Goal: Task Accomplishment & Management: Manage account settings

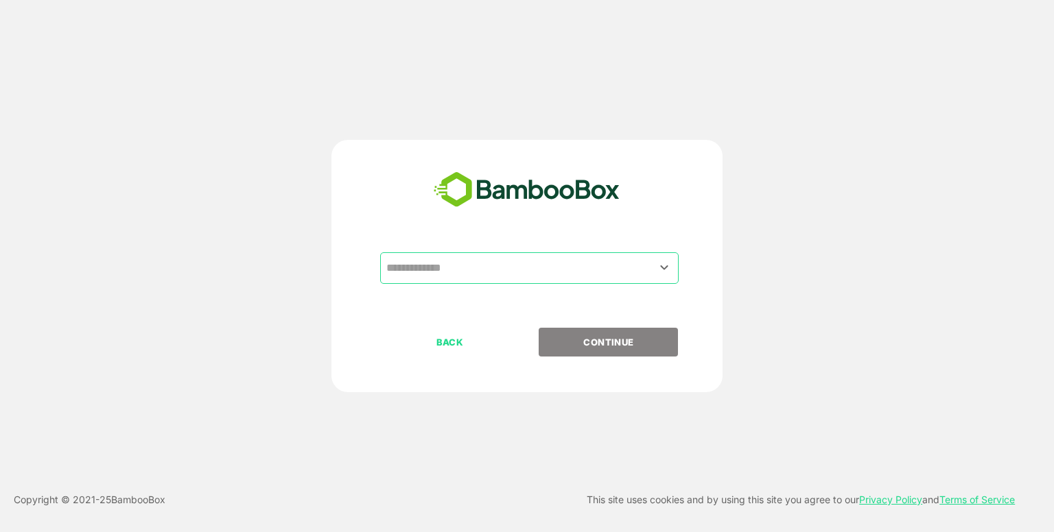
click at [486, 272] on input "text" at bounding box center [529, 268] width 293 height 26
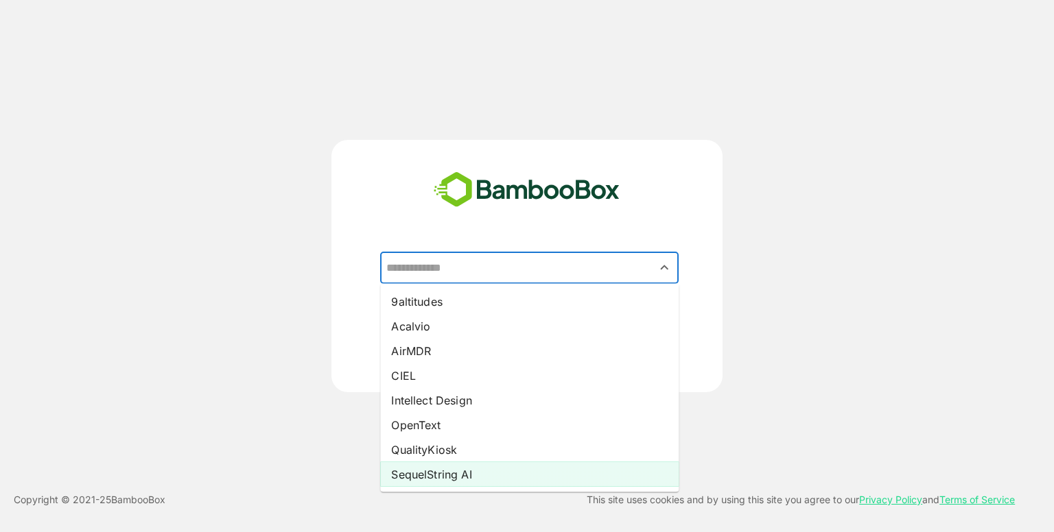
click at [449, 476] on li "SequelString AI" at bounding box center [529, 474] width 298 height 25
type input "**********"
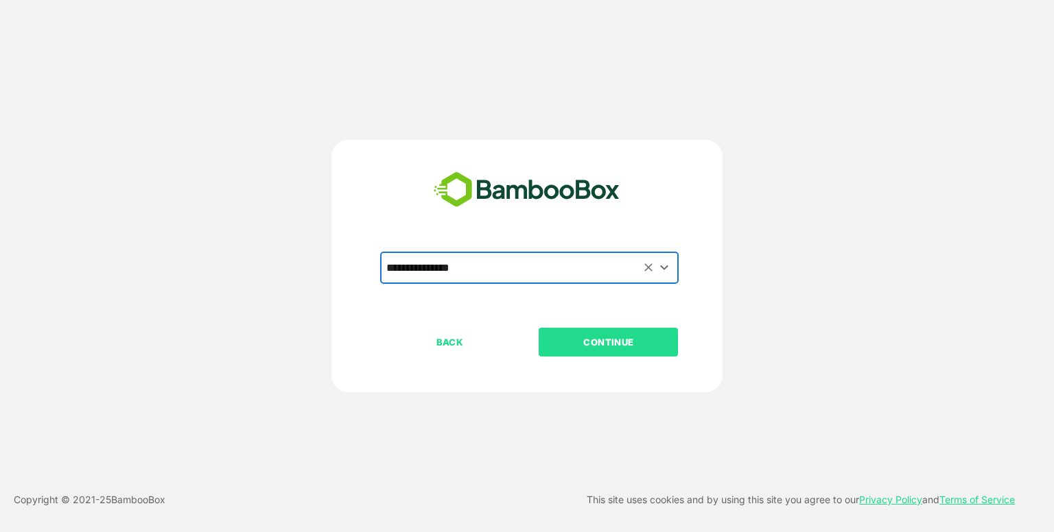
click at [604, 340] on p "CONTINUE" at bounding box center [608, 342] width 137 height 15
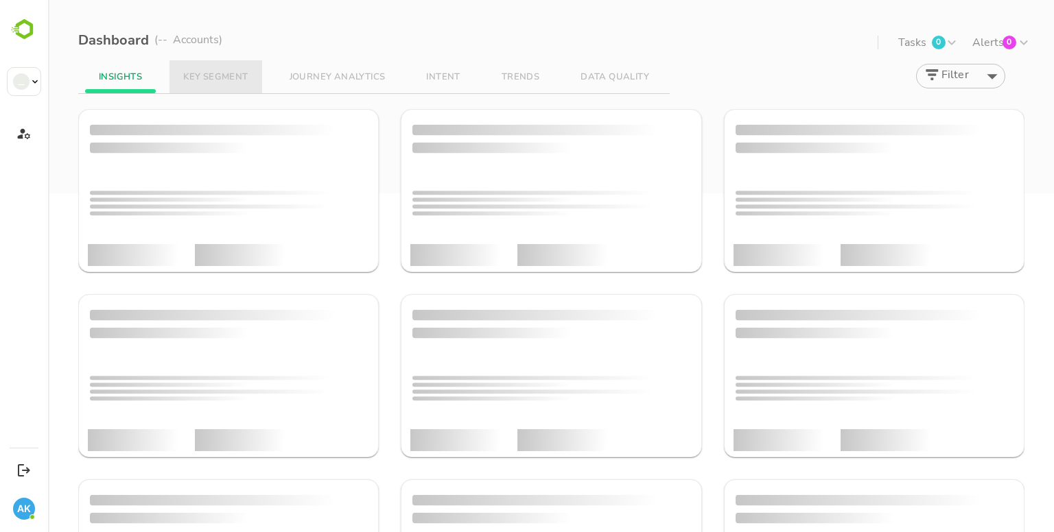
click at [210, 80] on span "KEY SEGMENT" at bounding box center [215, 77] width 64 height 11
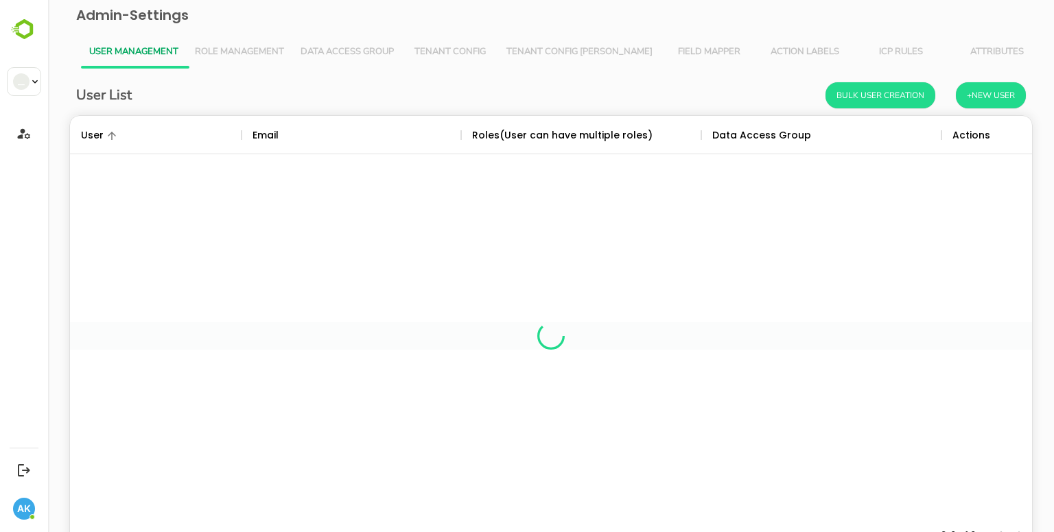
scroll to position [392, 941]
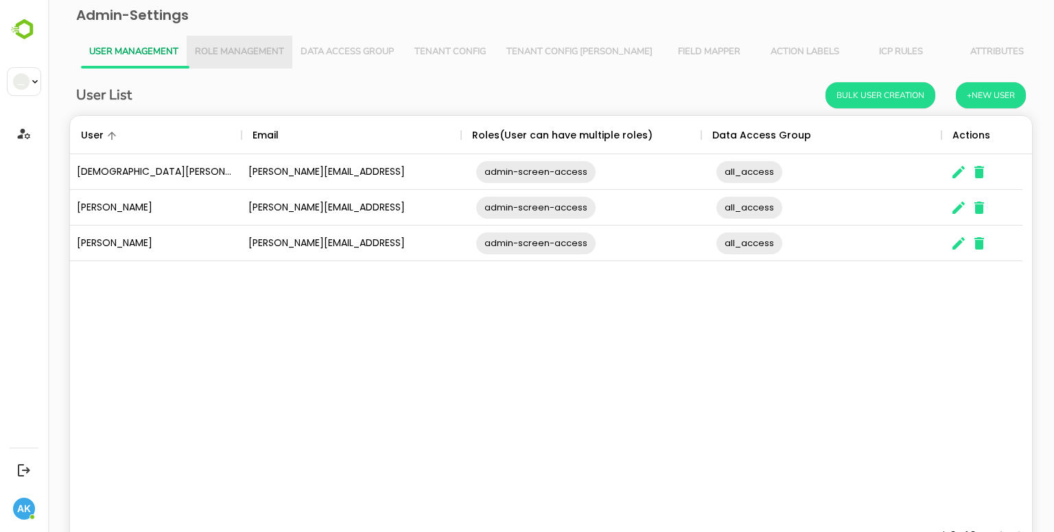
click at [269, 56] on span "Role Management" at bounding box center [239, 52] width 89 height 11
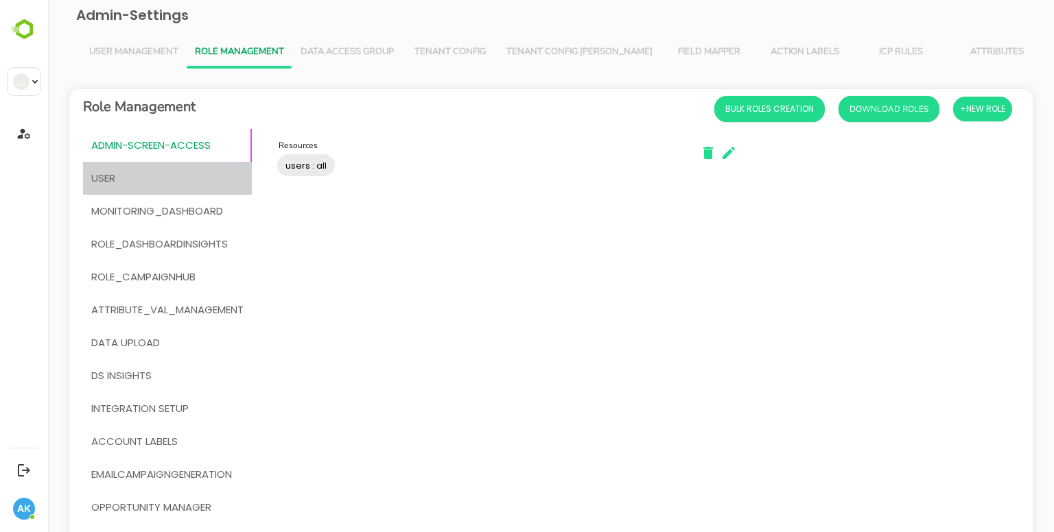
click at [158, 176] on span "User" at bounding box center [167, 178] width 152 height 18
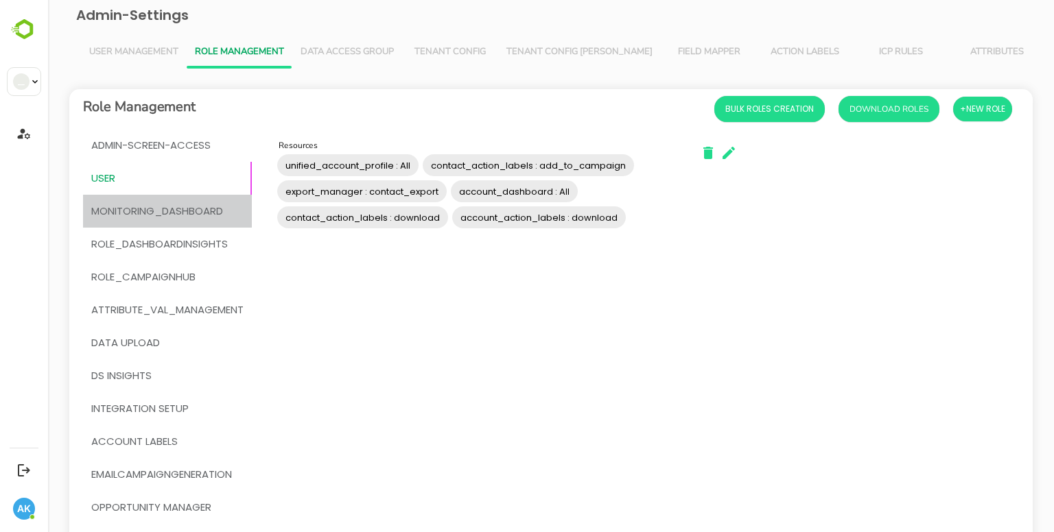
click at [144, 215] on span "MONITORING_DASHBOARD" at bounding box center [157, 211] width 132 height 18
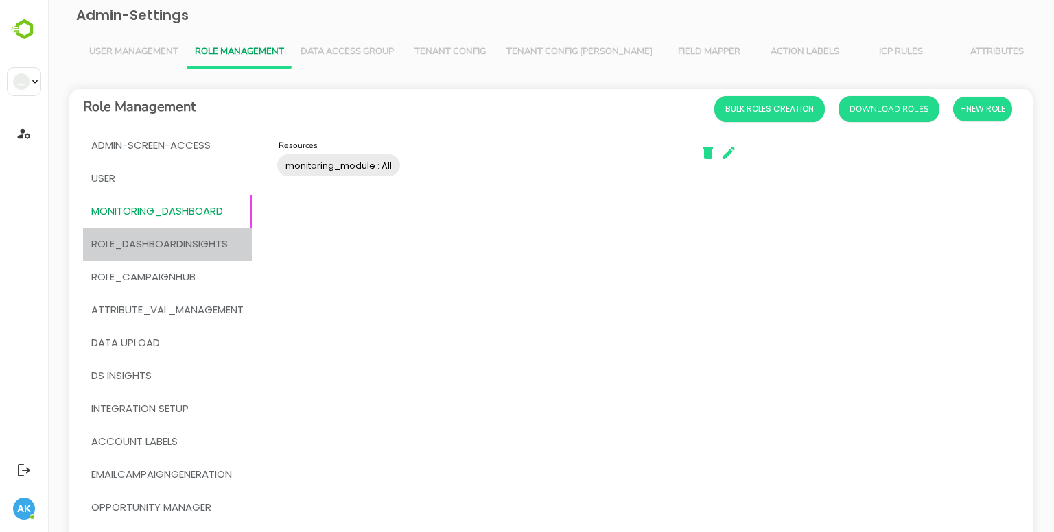
click at [146, 245] on span "Role_DashboardInsights" at bounding box center [159, 244] width 137 height 18
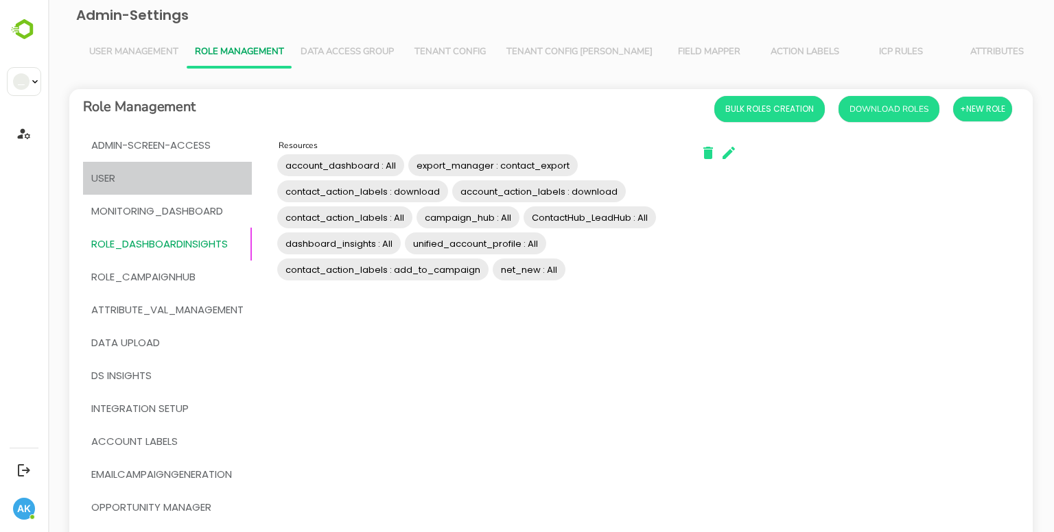
click at [123, 176] on span "User" at bounding box center [167, 178] width 152 height 18
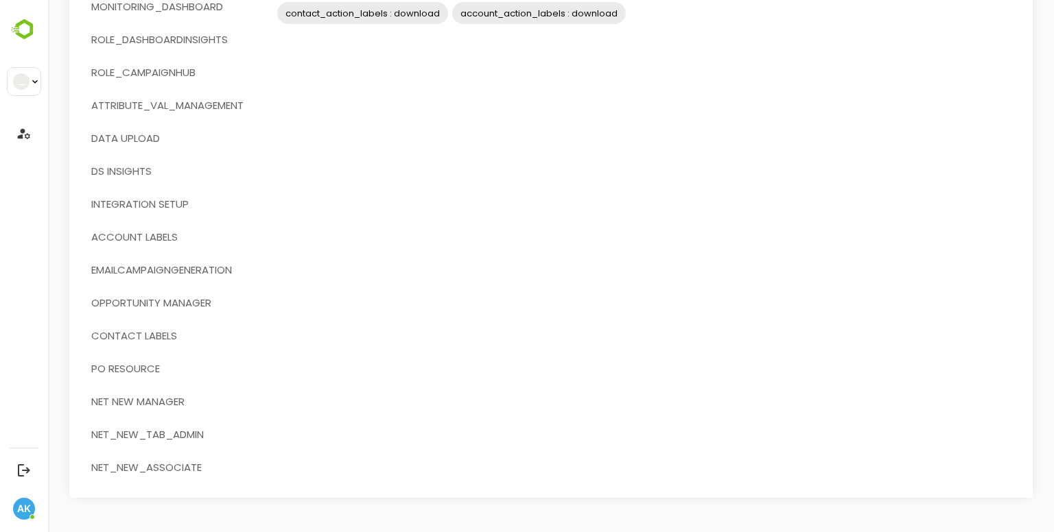
scroll to position [0, 0]
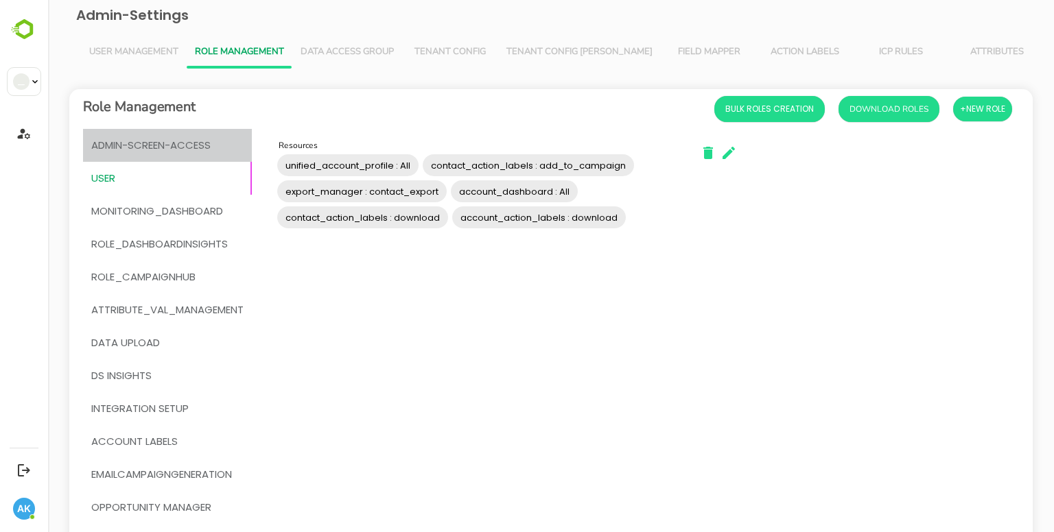
click at [133, 155] on button "admin-screen-access" at bounding box center [167, 145] width 169 height 33
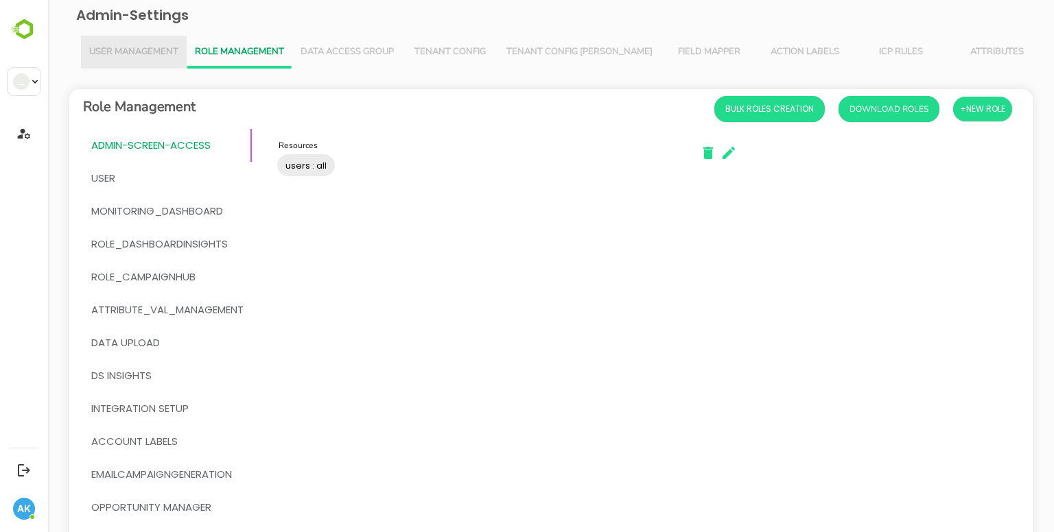
click at [142, 52] on span "User Management" at bounding box center [133, 52] width 89 height 11
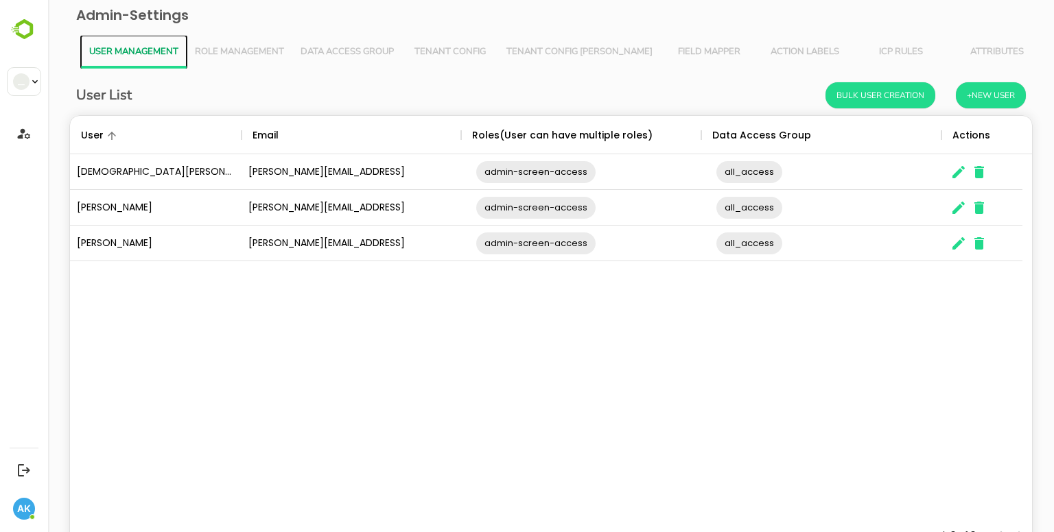
scroll to position [392, 941]
click at [255, 60] on button "Role Management" at bounding box center [240, 52] width 106 height 33
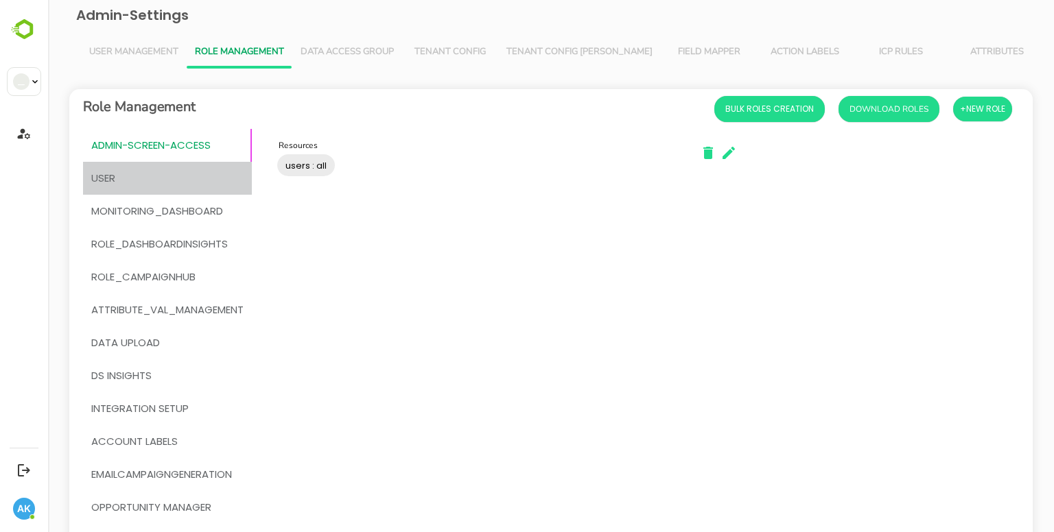
click at [145, 174] on span "User" at bounding box center [167, 178] width 152 height 18
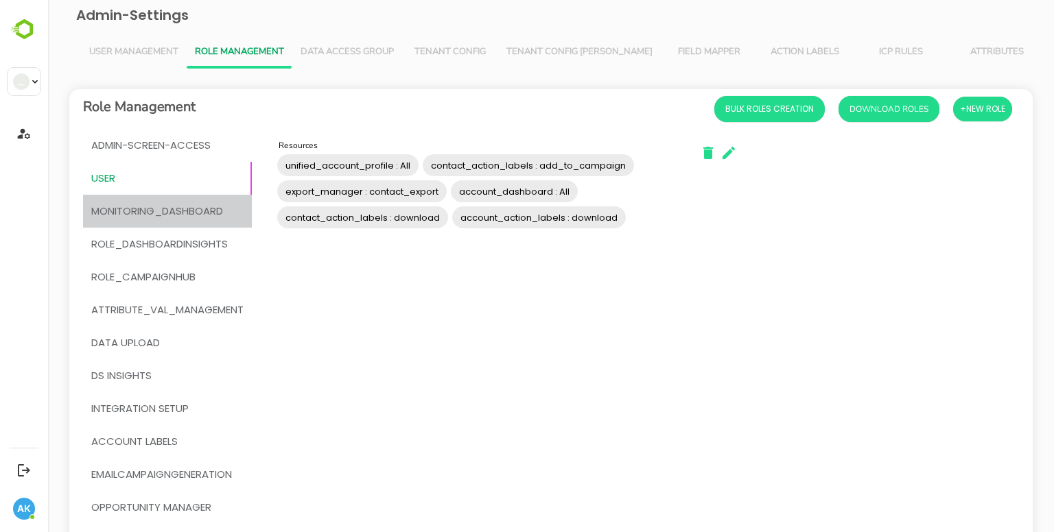
click at [123, 204] on span "MONITORING_DASHBOARD" at bounding box center [157, 211] width 132 height 18
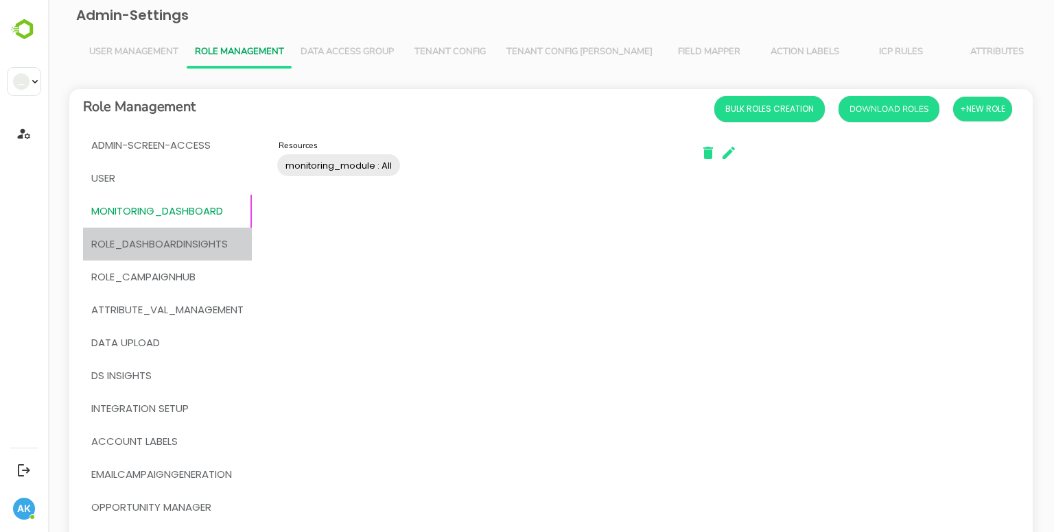
click at [132, 246] on span "Role_DashboardInsights" at bounding box center [159, 244] width 137 height 18
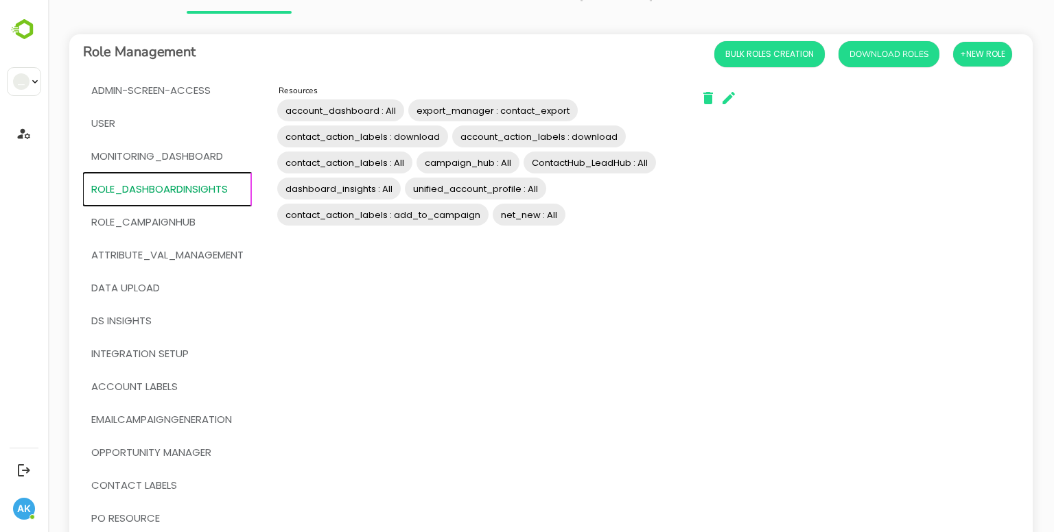
scroll to position [0, 0]
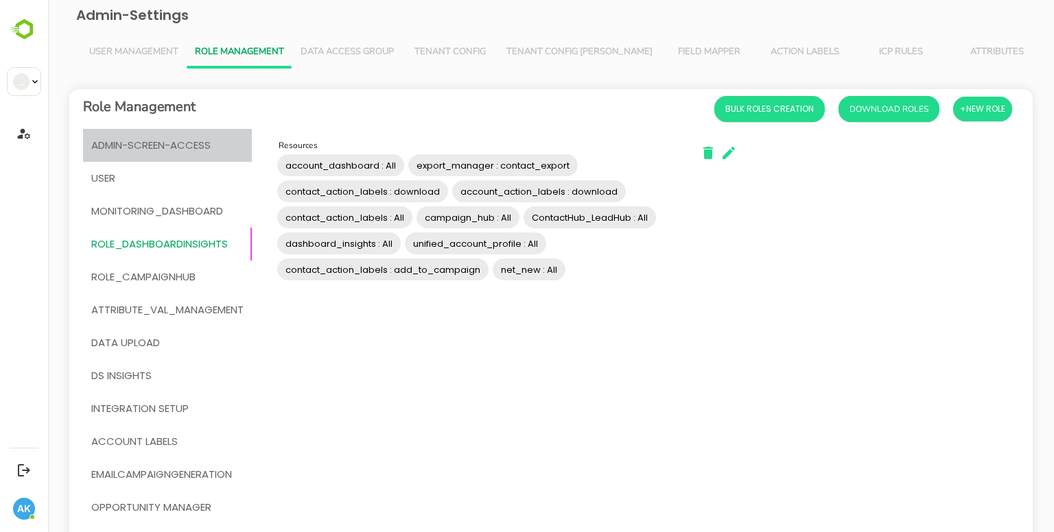
click at [176, 156] on button "admin-screen-access" at bounding box center [167, 145] width 169 height 33
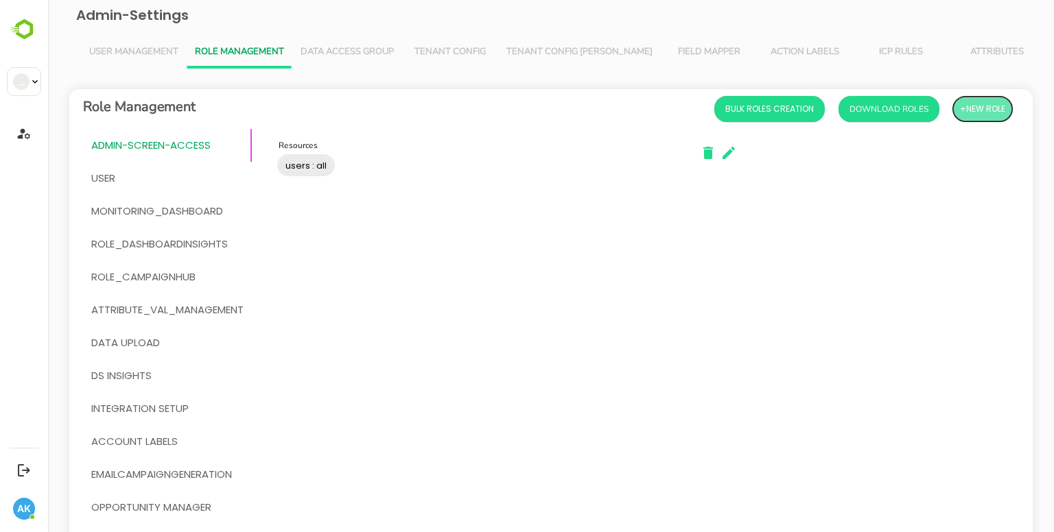
click at [976, 104] on span "+New Role" at bounding box center [982, 109] width 45 height 18
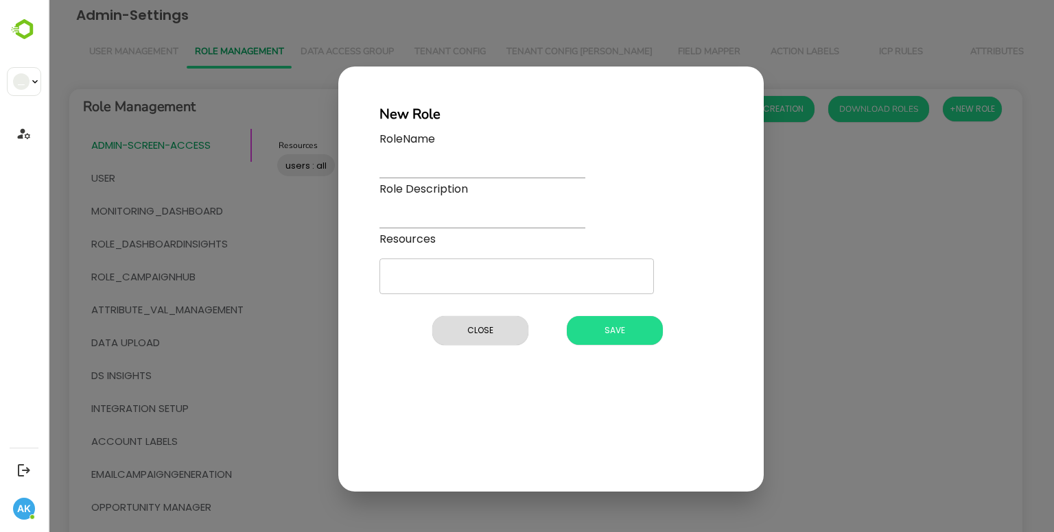
click at [425, 152] on div "RoleName" at bounding box center [482, 156] width 206 height 50
click at [412, 165] on input "text" at bounding box center [482, 168] width 206 height 20
type input "**********"
click at [465, 217] on input "text" at bounding box center [482, 219] width 206 height 20
type input "***"
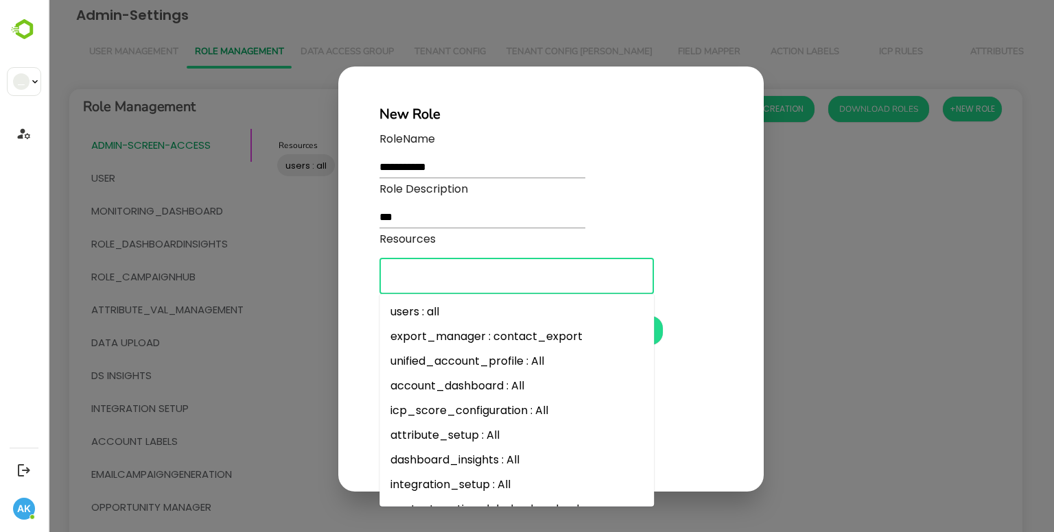
click at [433, 283] on input "Resources" at bounding box center [517, 276] width 262 height 23
click at [430, 310] on li "users : all" at bounding box center [516, 312] width 274 height 25
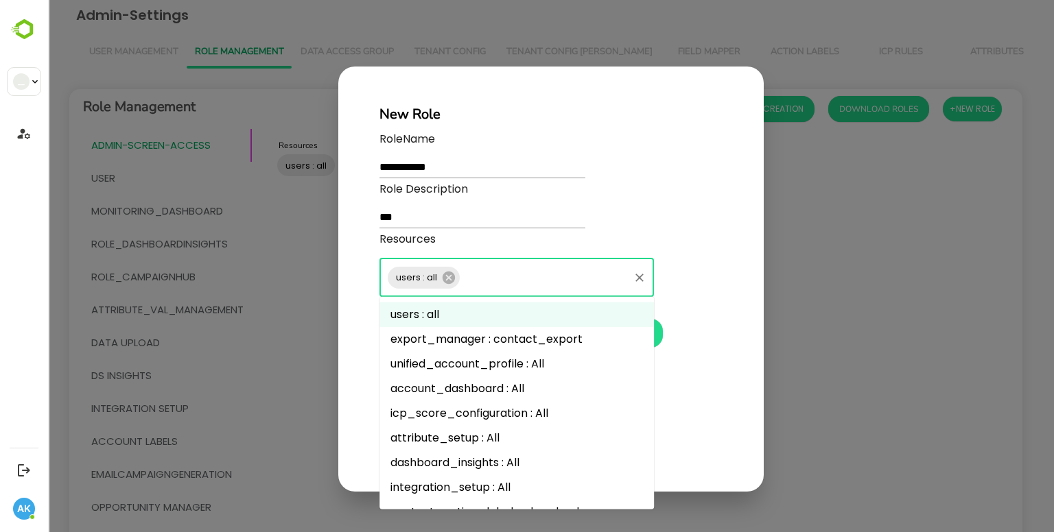
click at [508, 278] on input "Resources" at bounding box center [544, 277] width 165 height 23
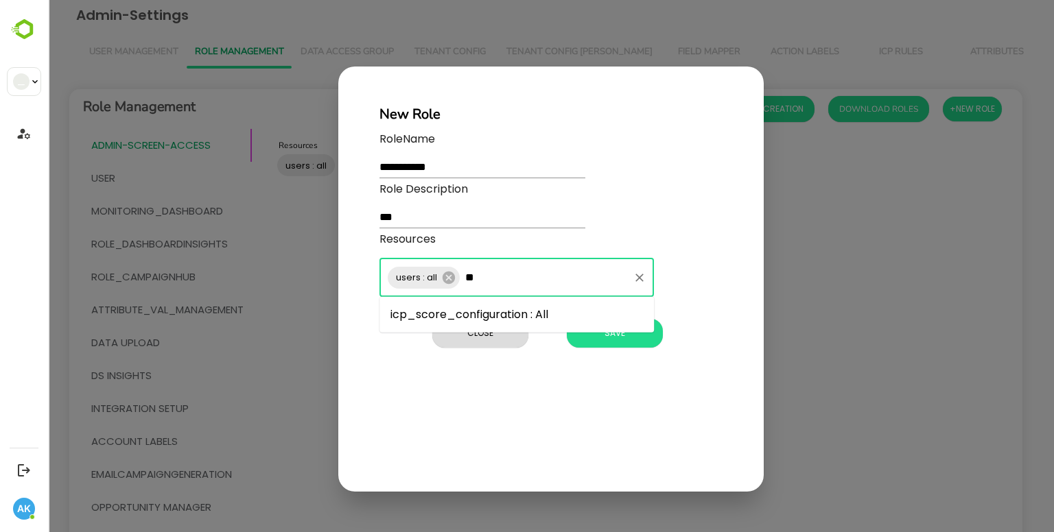
type input "*"
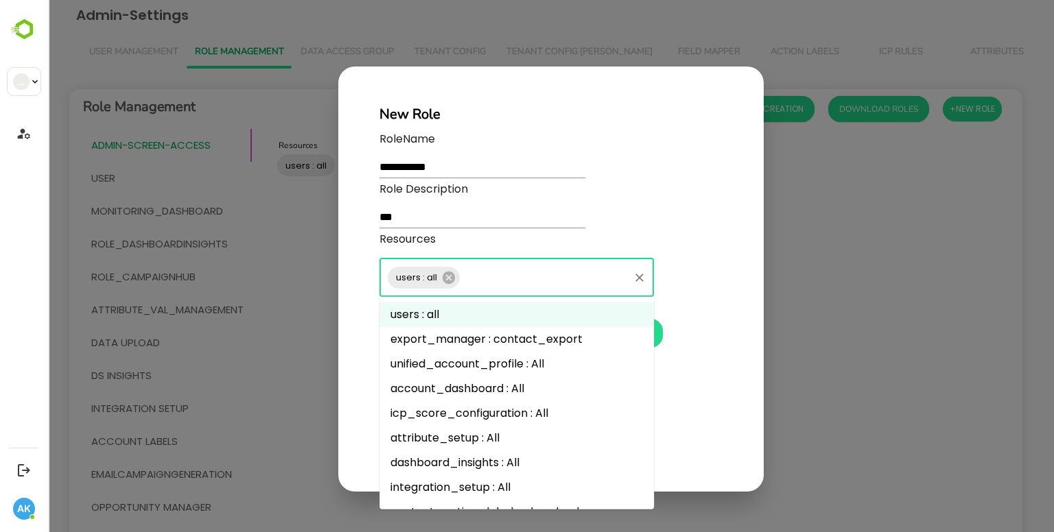
click at [492, 390] on li "account_dashboard : All" at bounding box center [516, 389] width 274 height 25
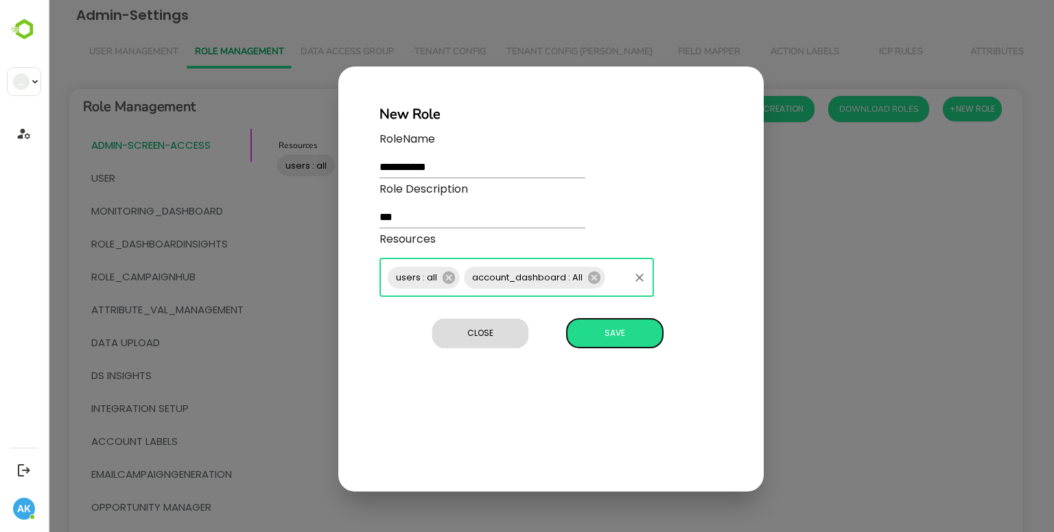
click at [599, 330] on form "**********" at bounding box center [550, 242] width 343 height 222
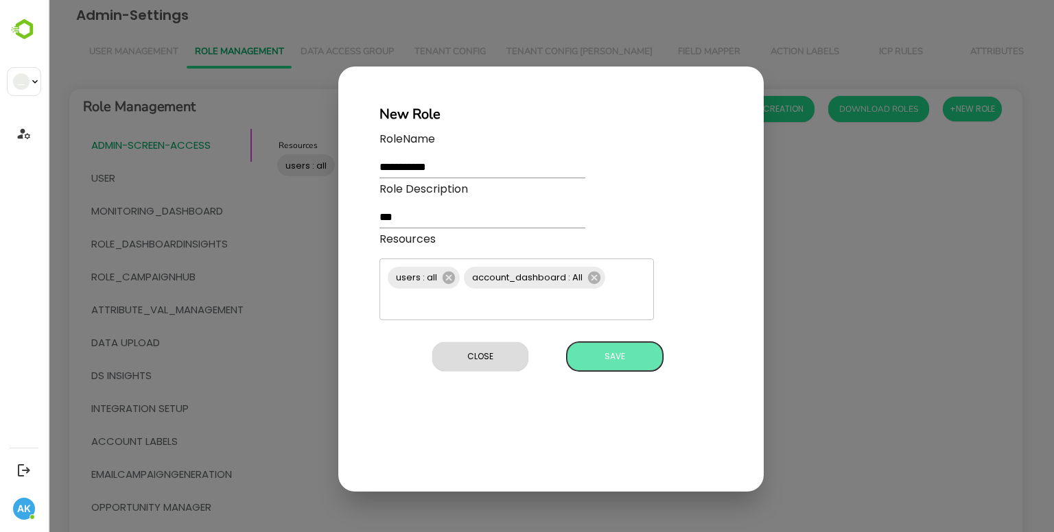
click at [609, 348] on span "Save" at bounding box center [615, 357] width 82 height 18
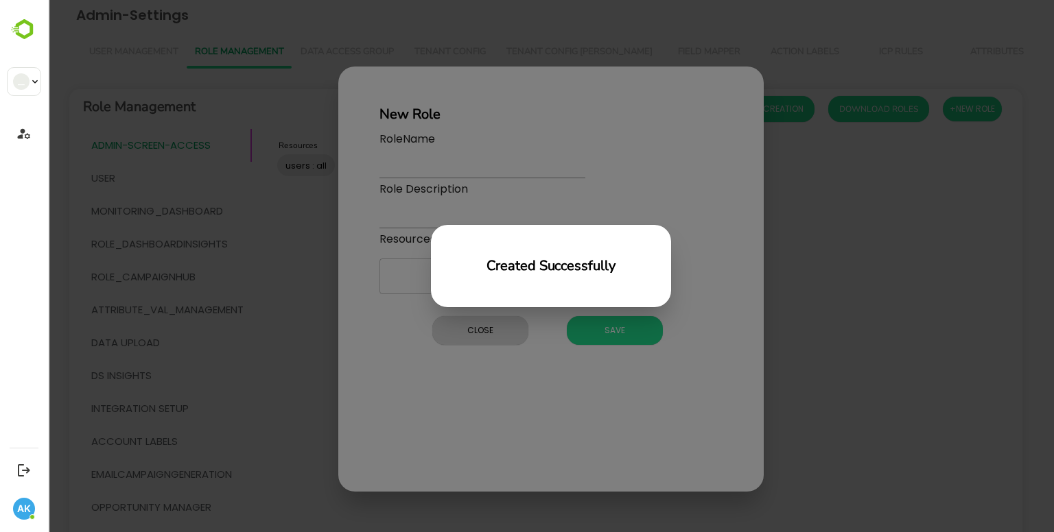
click at [473, 351] on div "Created Successfully" at bounding box center [551, 266] width 1006 height 532
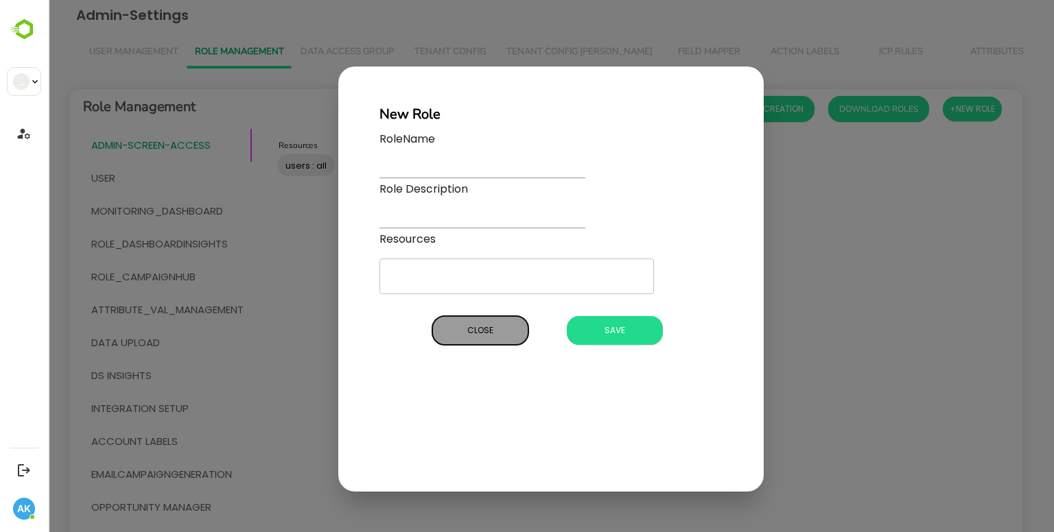
click at [469, 341] on button "Close" at bounding box center [480, 330] width 96 height 29
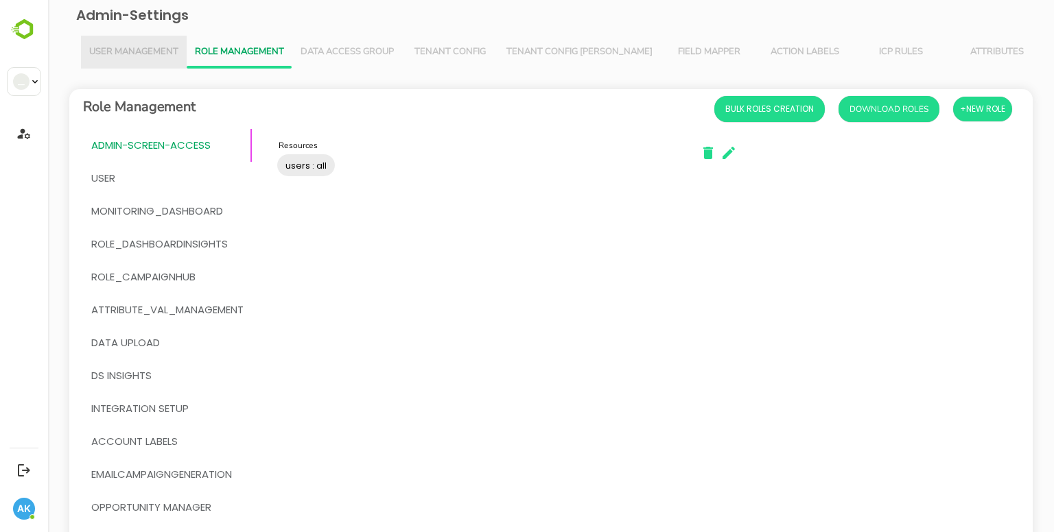
click at [155, 56] on span "User Management" at bounding box center [133, 52] width 89 height 11
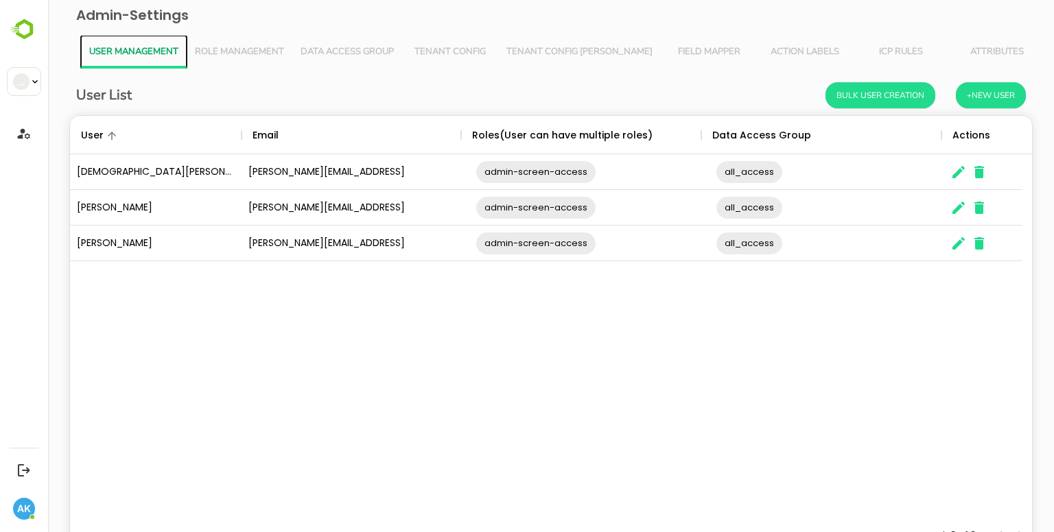
scroll to position [392, 941]
click at [956, 167] on icon "The User Data" at bounding box center [958, 172] width 16 height 16
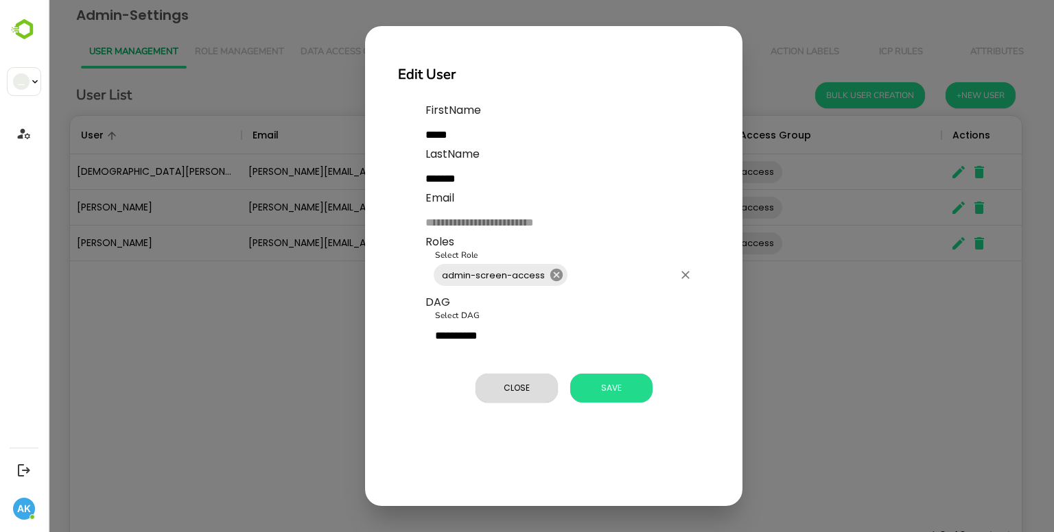
click at [552, 274] on icon at bounding box center [556, 275] width 12 height 12
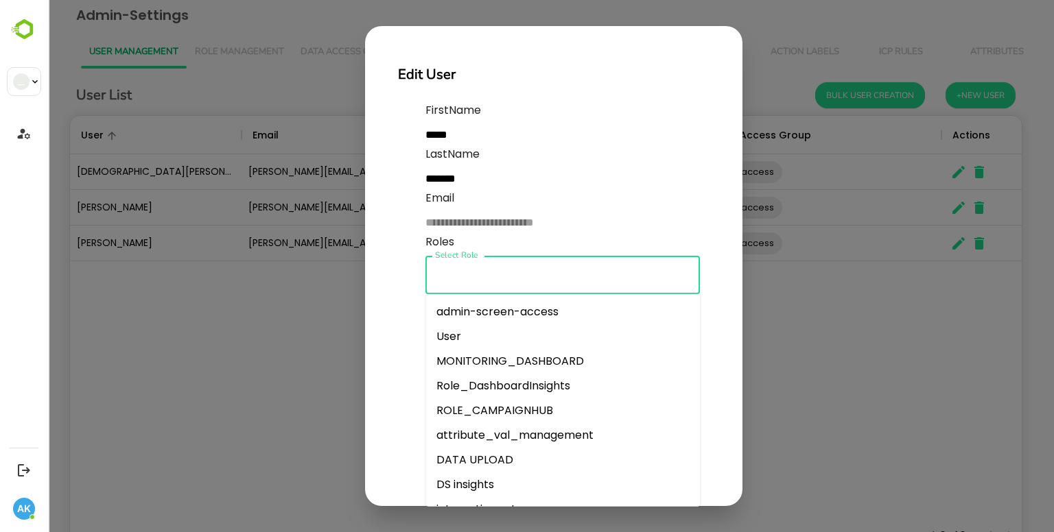
click at [552, 274] on input "Select Role" at bounding box center [563, 275] width 262 height 26
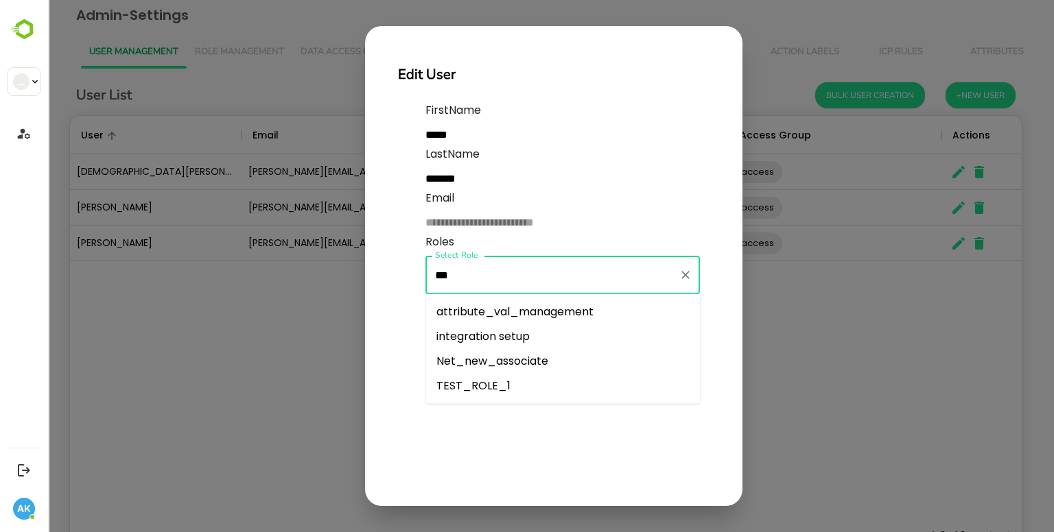
type input "****"
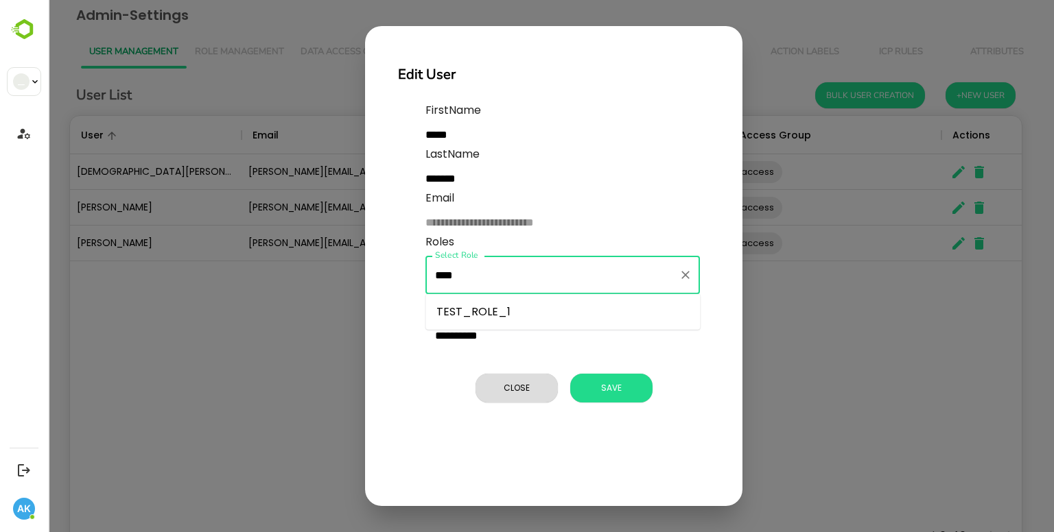
click at [508, 311] on li "TEST_ROLE_1" at bounding box center [562, 312] width 274 height 25
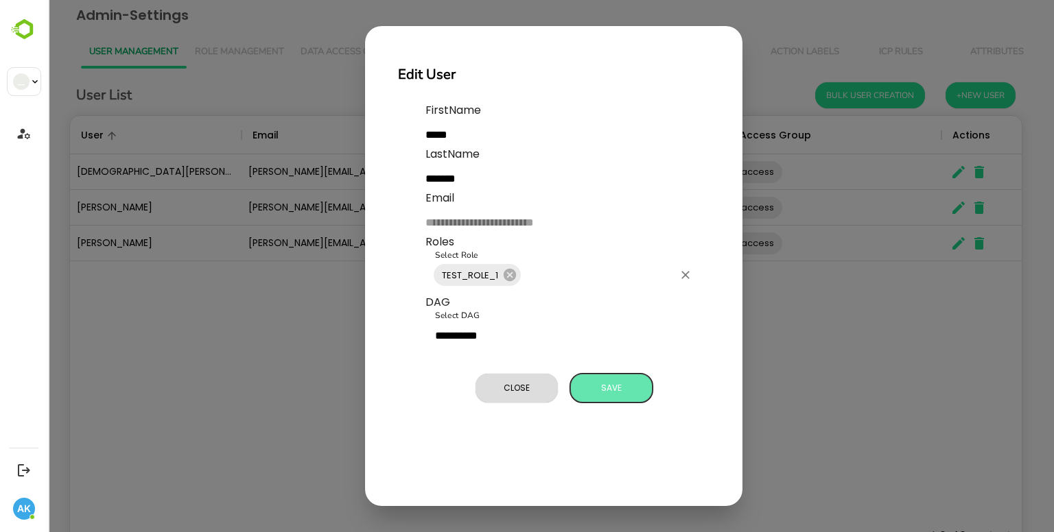
click at [604, 380] on span "Save" at bounding box center [611, 388] width 69 height 18
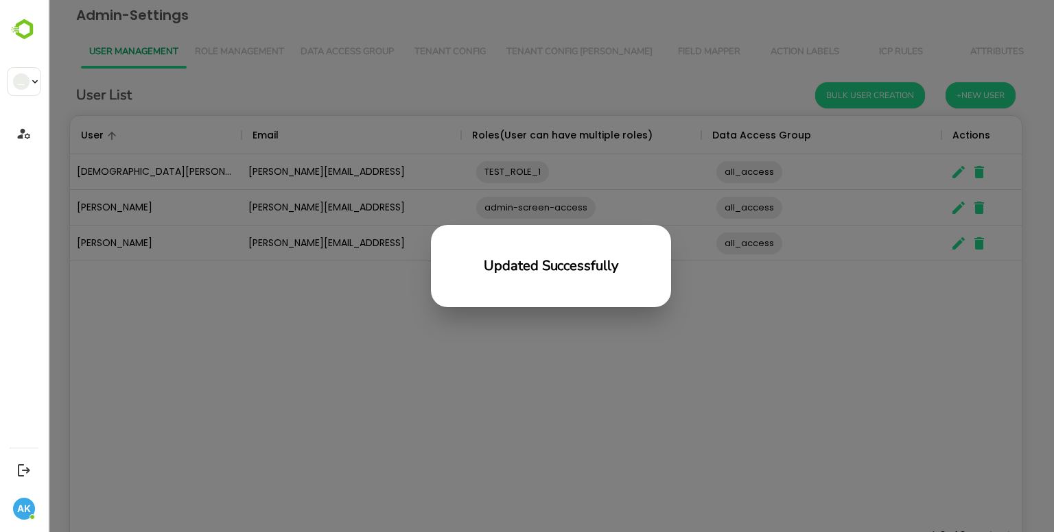
click at [458, 377] on div "Updated Successfully" at bounding box center [551, 266] width 1006 height 532
